Goal: Task Accomplishment & Management: Use online tool/utility

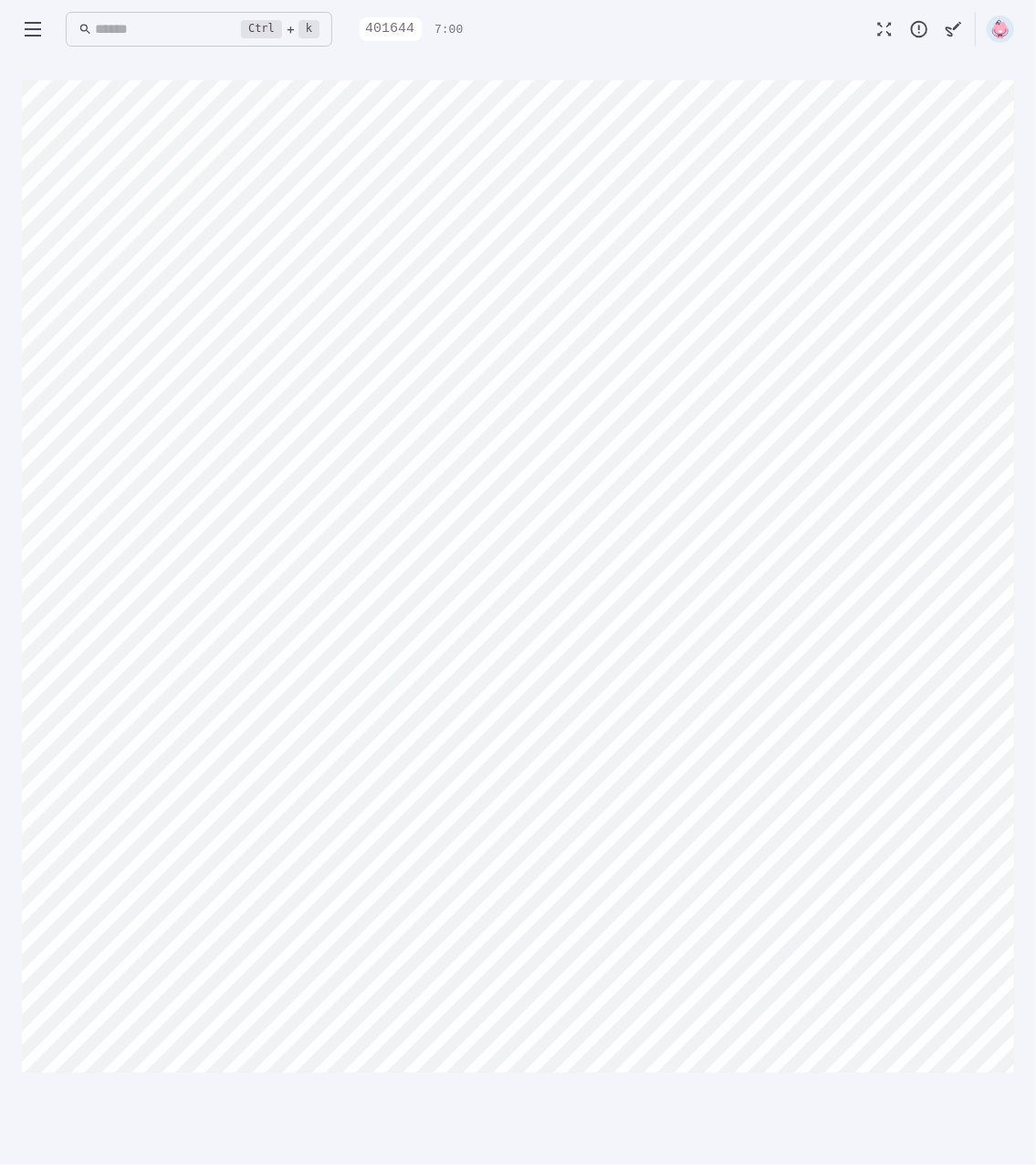
click at [1002, 27] on img at bounding box center [1001, 30] width 28 height 28
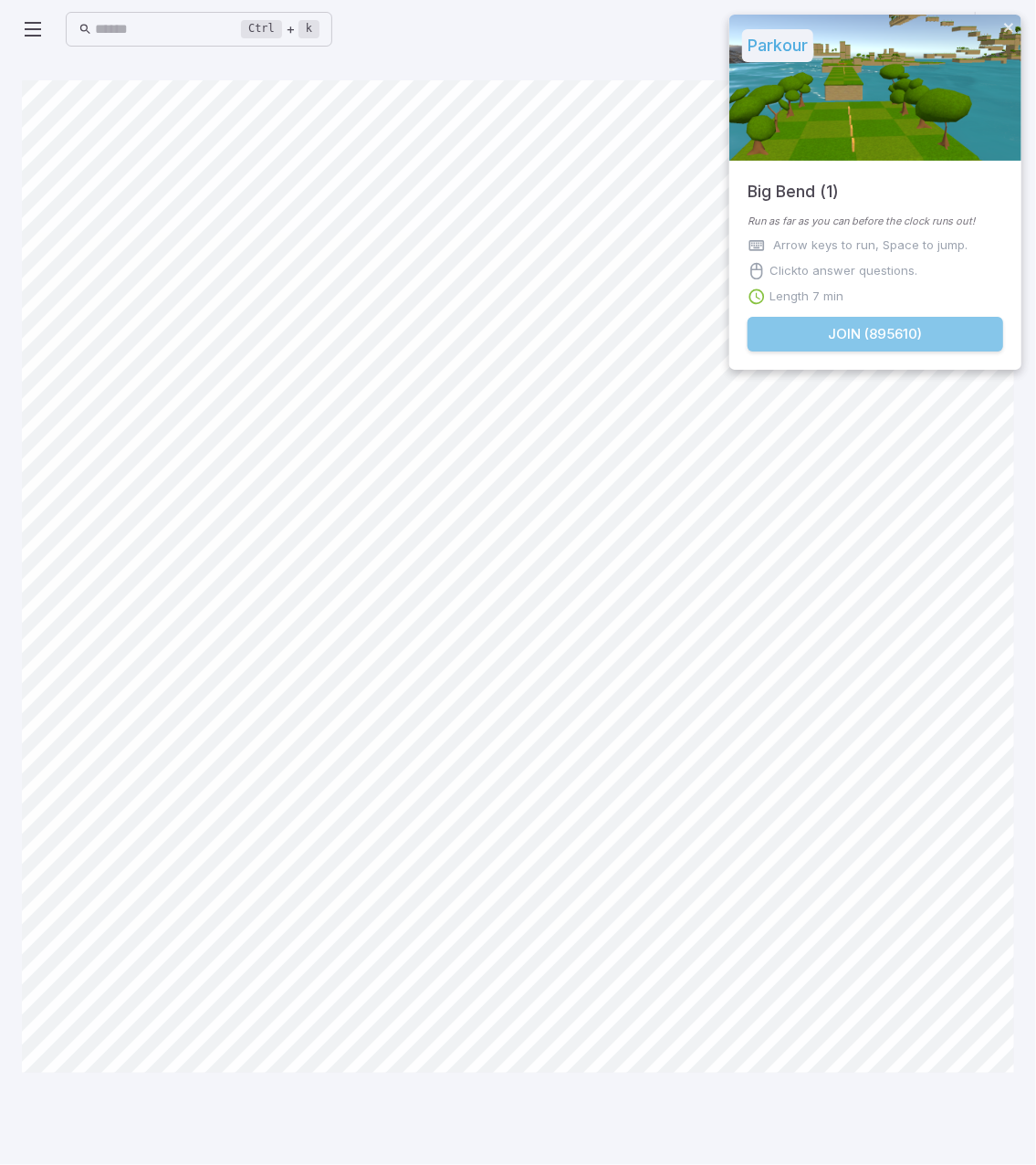
click at [900, 339] on button "Join ( 895610 )" at bounding box center [875, 333] width 256 height 34
